Goal: Information Seeking & Learning: Check status

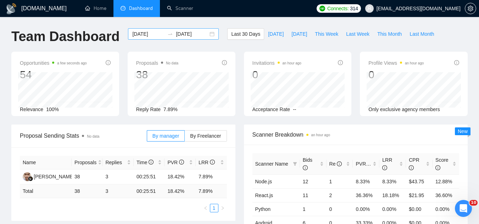
click at [147, 35] on input "[DATE]" at bounding box center [148, 34] width 32 height 8
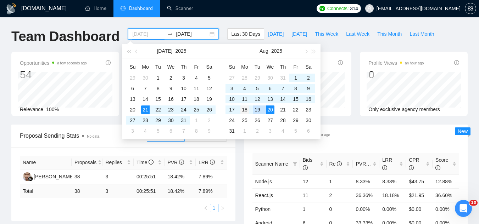
type input "2025-08-18"
click at [249, 111] on div "18" at bounding box center [244, 110] width 9 height 9
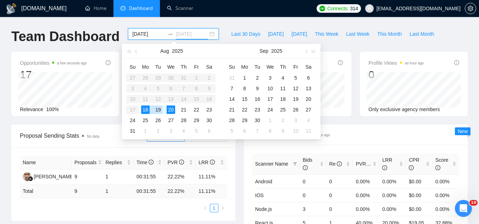
type input "[DATE]"
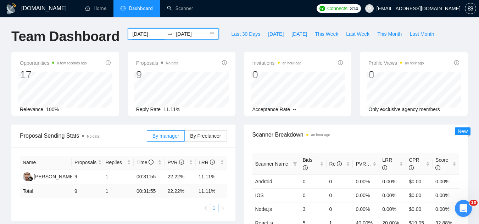
click at [142, 32] on input "2025-08-18" at bounding box center [148, 34] width 32 height 8
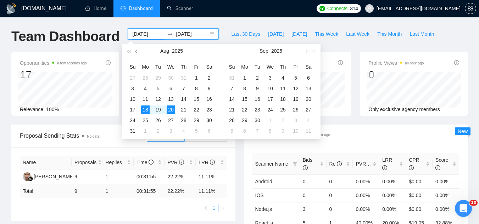
click at [137, 51] on span "button" at bounding box center [137, 52] width 4 height 4
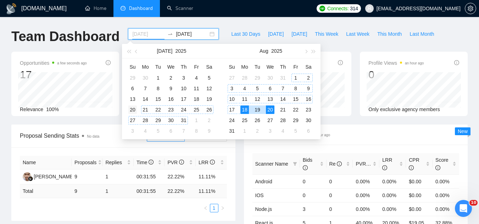
type input "2025-07-20"
click at [135, 111] on div "20" at bounding box center [132, 110] width 9 height 9
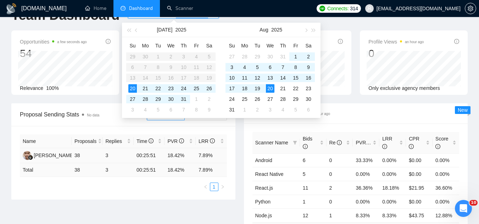
type input "[DATE]"
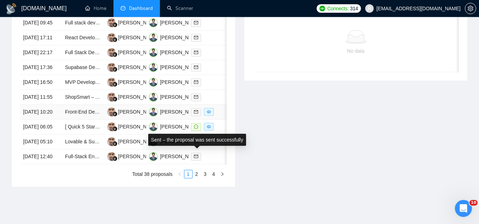
scroll to position [71, 0]
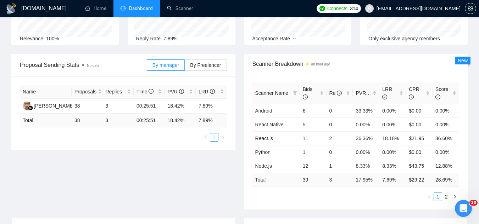
click at [174, 184] on div "Proposal Sending Stats No data By manager By Freelancer Name Proposals Replies …" at bounding box center [239, 136] width 465 height 165
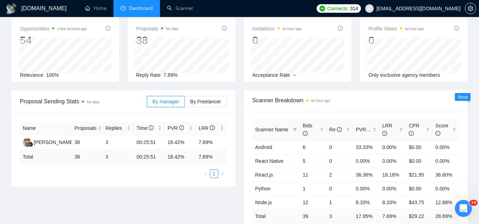
scroll to position [0, 0]
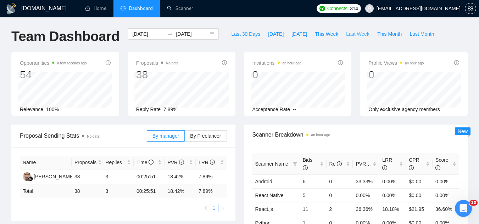
click at [342, 32] on button "Last Week" at bounding box center [357, 33] width 31 height 11
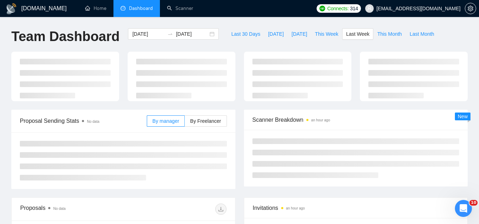
type input "2025-08-11"
type input "2025-08-17"
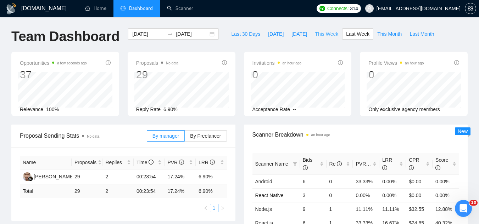
click at [315, 34] on span "This Week" at bounding box center [326, 34] width 23 height 8
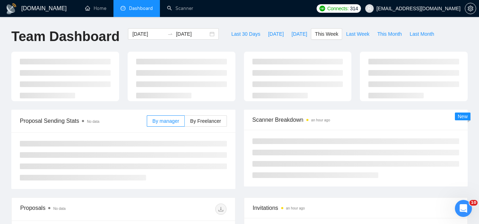
type input "2025-08-18"
type input "2025-08-24"
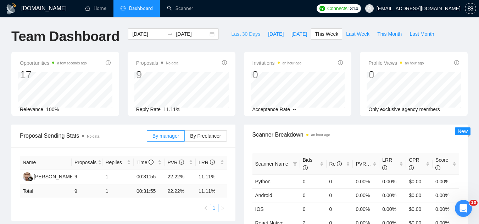
click at [238, 37] on span "Last 30 Days" at bounding box center [245, 34] width 29 height 8
type input "[DATE]"
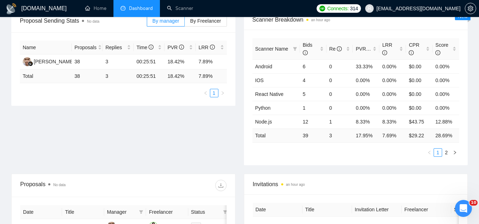
scroll to position [71, 0]
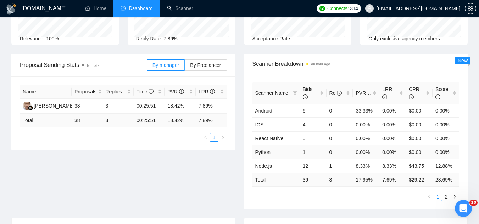
click at [258, 159] on td "Python" at bounding box center [276, 152] width 48 height 14
